Goal: Check status: Check status

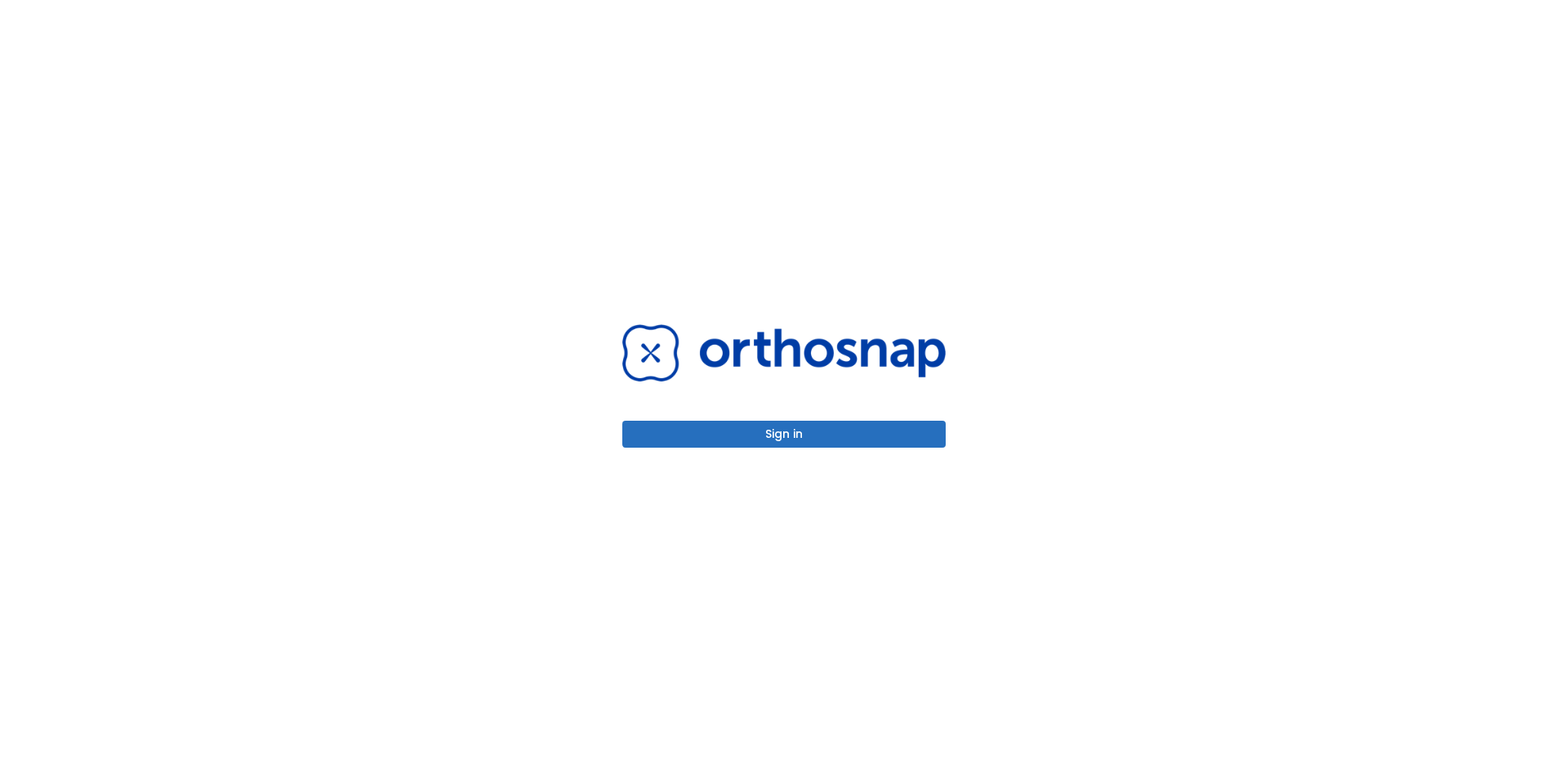
click at [842, 436] on button "Sign in" at bounding box center [784, 434] width 323 height 27
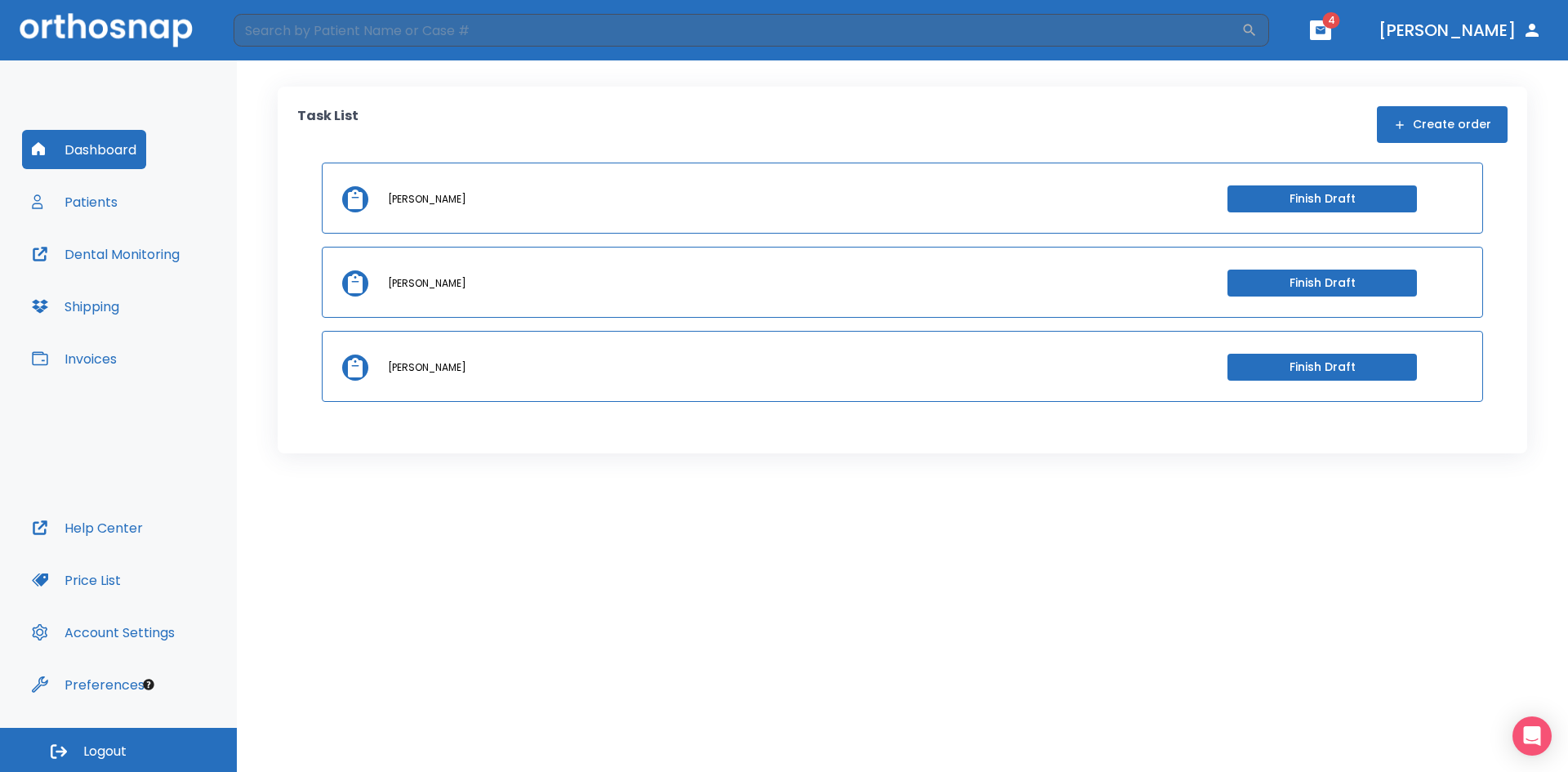
click at [101, 202] on button "Patients" at bounding box center [75, 201] width 106 height 39
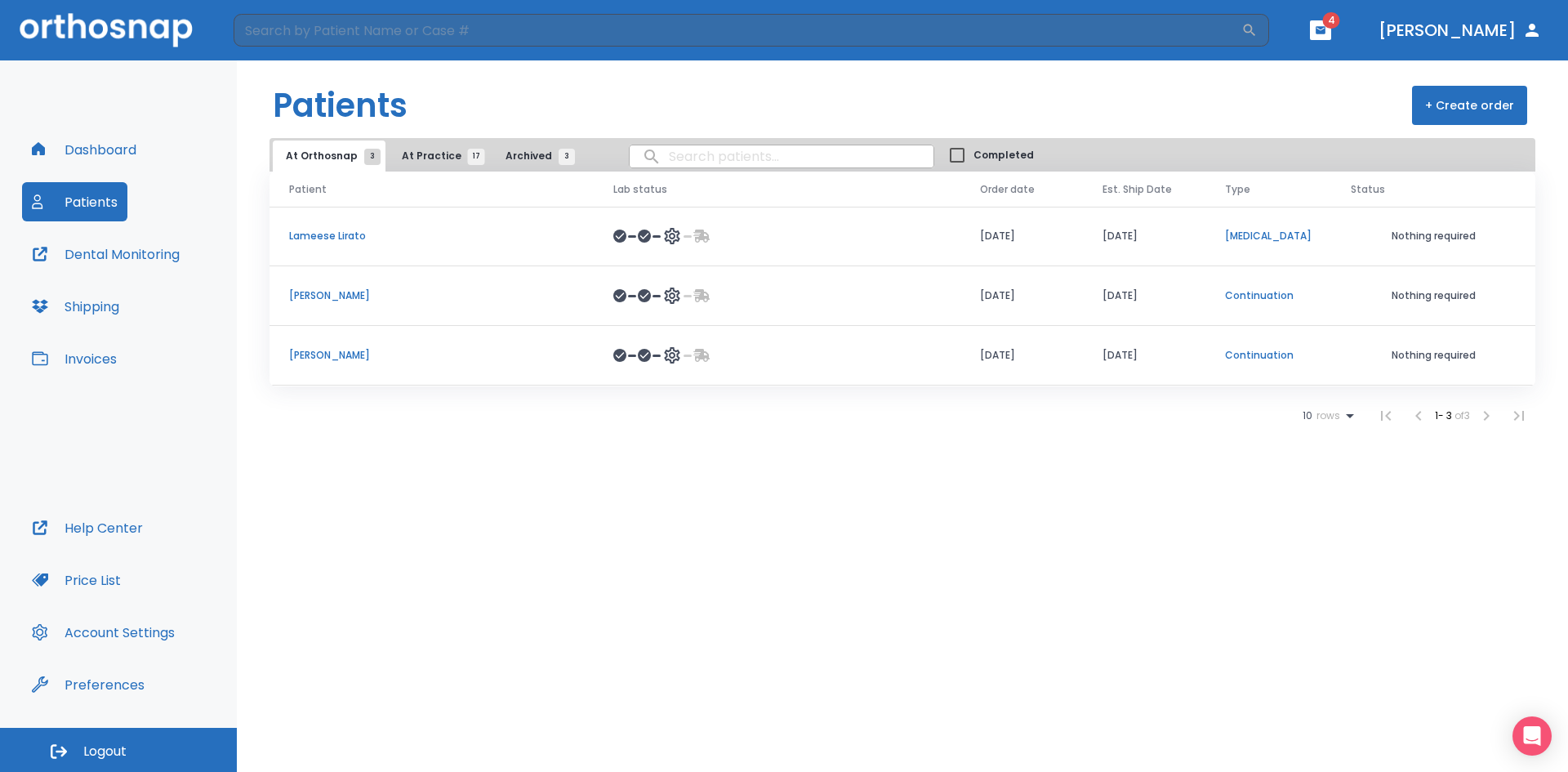
click at [347, 297] on p "Cheryl Szczublewski" at bounding box center [431, 296] width 285 height 15
